Goal: Task Accomplishment & Management: Use online tool/utility

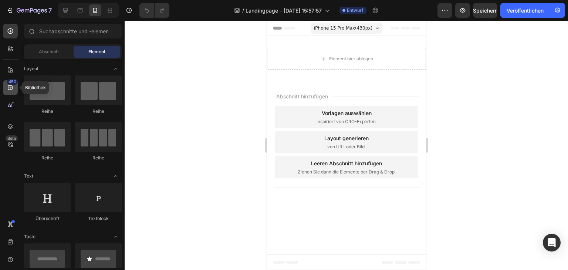
click at [10, 90] on icon at bounding box center [10, 87] width 5 height 5
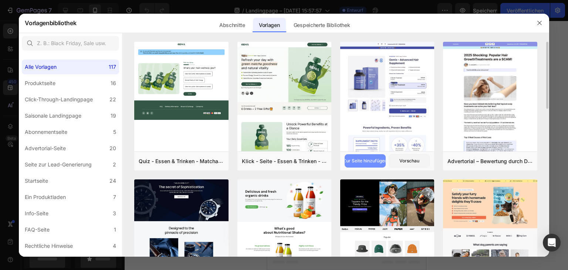
click at [361, 159] on font "Zur Seite hinzufügen" at bounding box center [365, 161] width 44 height 6
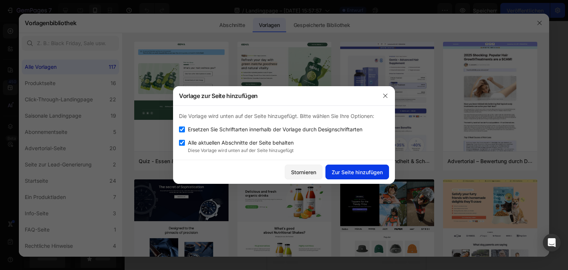
click at [356, 169] on font "Zur Seite hinzufügen" at bounding box center [357, 172] width 51 height 6
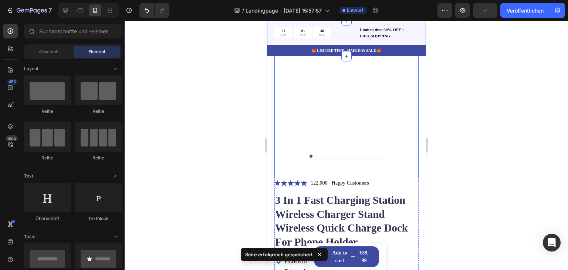
scroll to position [111, 0]
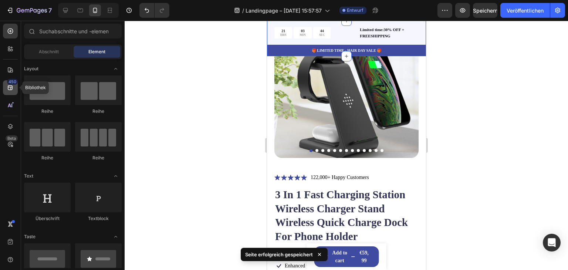
click at [7, 82] on div "450" at bounding box center [10, 87] width 15 height 15
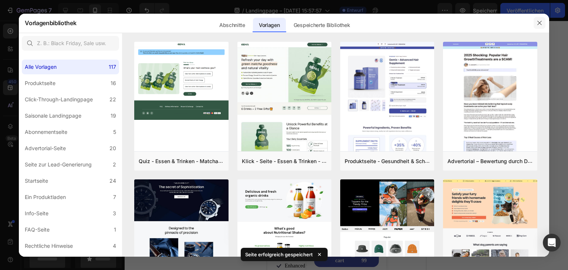
click at [540, 27] on button "button" at bounding box center [540, 23] width 12 height 12
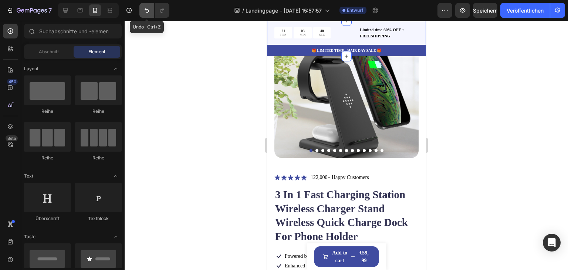
click at [145, 13] on icon "Rückgängig/Wiederholen" at bounding box center [146, 10] width 7 height 7
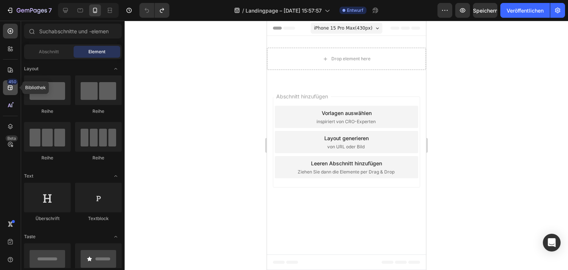
click at [10, 81] on font "450" at bounding box center [13, 81] width 8 height 5
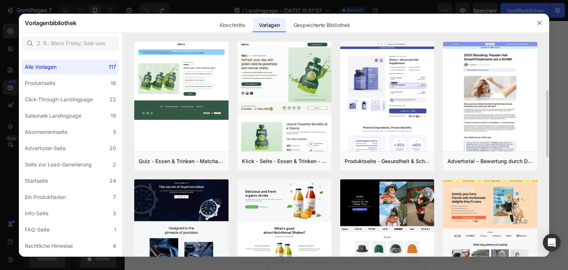
scroll to position [37, 0]
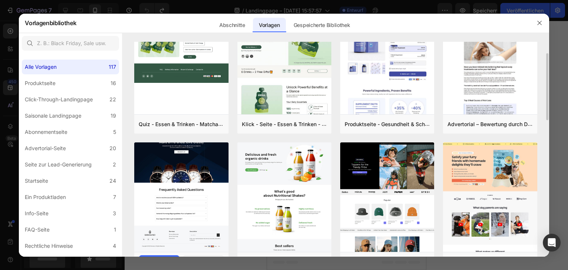
click at [167, 177] on img at bounding box center [181, 49] width 94 height 405
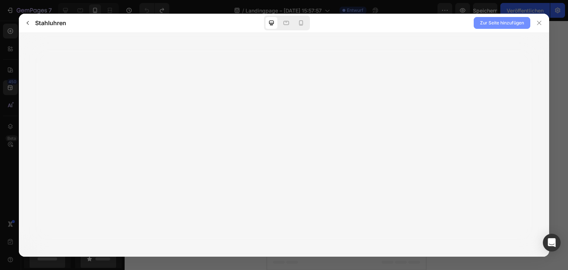
click at [499, 19] on span "Zur Seite hinzufügen" at bounding box center [502, 23] width 44 height 9
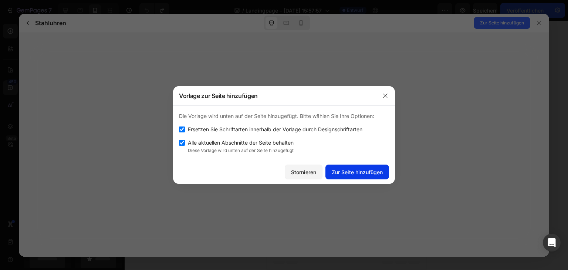
drag, startPoint x: 364, startPoint y: 162, endPoint x: 364, endPoint y: 167, distance: 5.6
click at [364, 166] on div "Stornieren Zur Seite hinzufügen" at bounding box center [284, 172] width 222 height 24
click at [364, 169] on font "Zur Seite hinzufügen" at bounding box center [357, 172] width 51 height 6
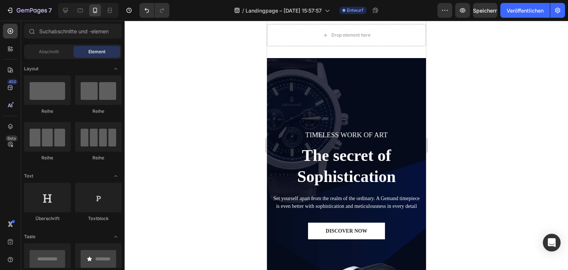
scroll to position [0, 0]
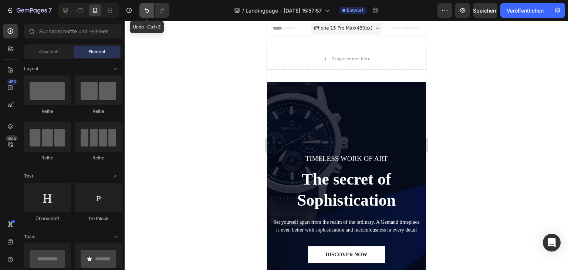
click at [144, 10] on icon "Rückgängig/Wiederholen" at bounding box center [146, 10] width 7 height 7
